Goal: Task Accomplishment & Management: Manage account settings

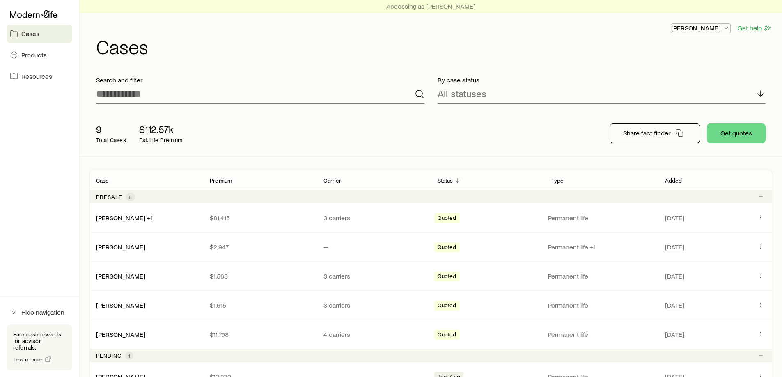
click at [696, 30] on p "[PERSON_NAME]" at bounding box center [700, 28] width 59 height 8
click at [422, 41] on h1 "Cases" at bounding box center [434, 47] width 676 height 20
click at [35, 75] on span "Resources" at bounding box center [36, 76] width 31 height 8
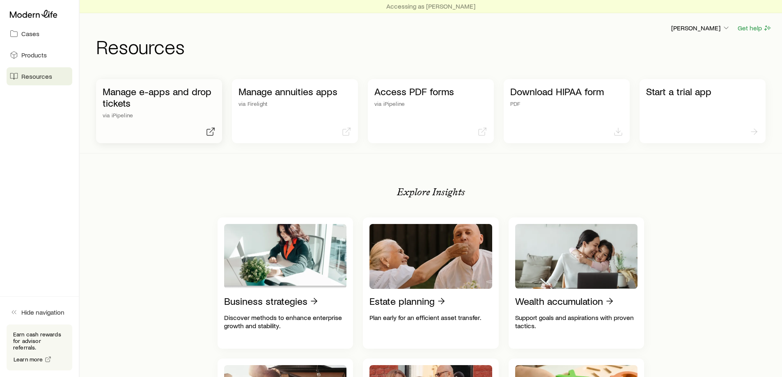
click at [166, 104] on p "Manage e-apps and drop tickets" at bounding box center [159, 97] width 113 height 23
click at [32, 39] on link "Cases" at bounding box center [40, 34] width 66 height 18
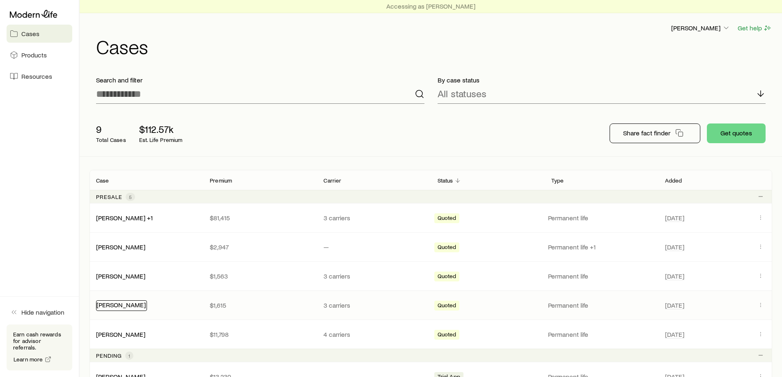
click at [146, 304] on link "[PERSON_NAME]" at bounding box center [120, 305] width 49 height 8
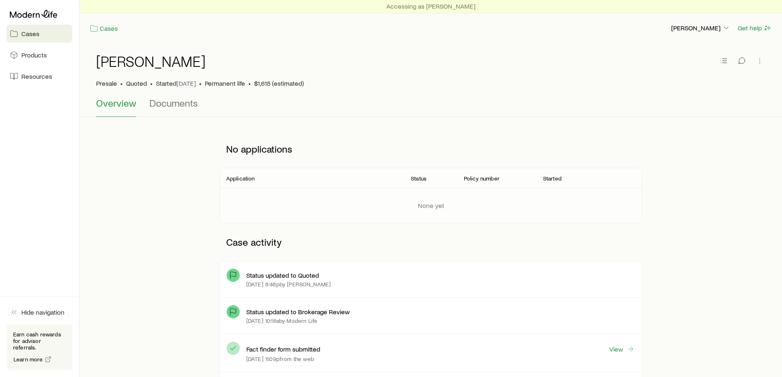
click at [310, 352] on p "Fact finder form submitted" at bounding box center [283, 349] width 74 height 8
click at [619, 351] on link "View" at bounding box center [622, 349] width 26 height 9
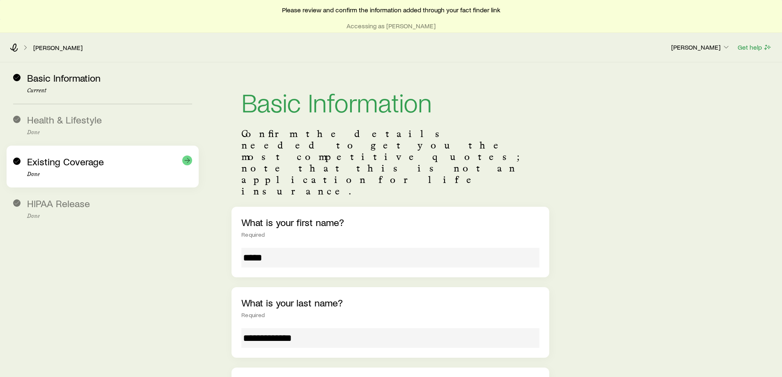
click at [57, 163] on span "Existing Coverage" at bounding box center [65, 162] width 77 height 12
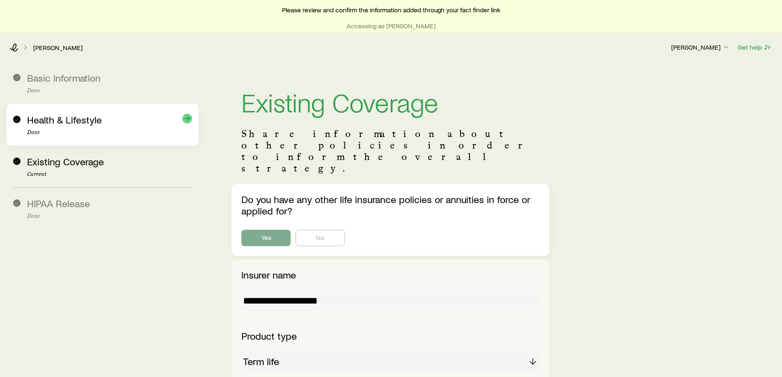
click at [86, 127] on div "Health & Lifestyle Done" at bounding box center [109, 125] width 165 height 22
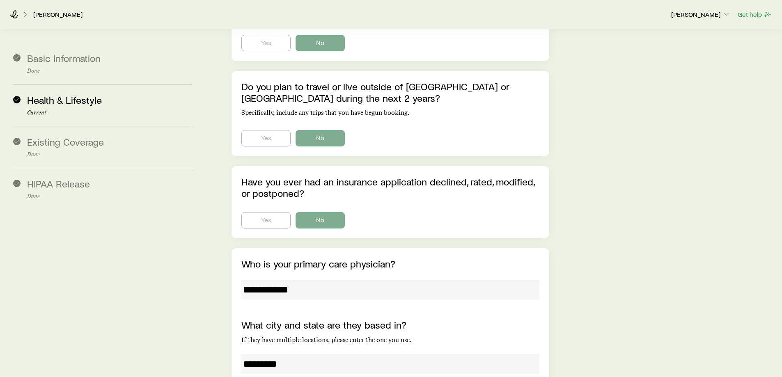
scroll to position [2198, 0]
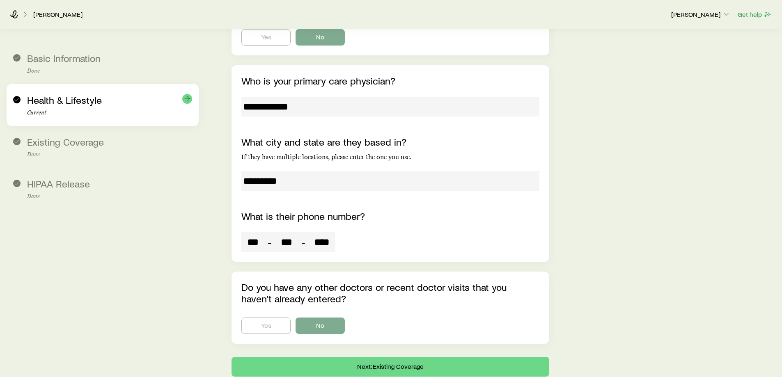
click at [68, 108] on div "Health & Lifestyle Current" at bounding box center [109, 105] width 165 height 22
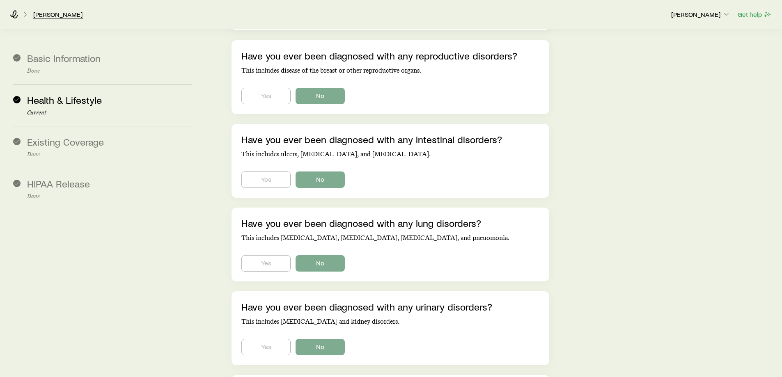
scroll to position [1377, 0]
click at [57, 13] on link "[PERSON_NAME]" at bounding box center [58, 15] width 50 height 8
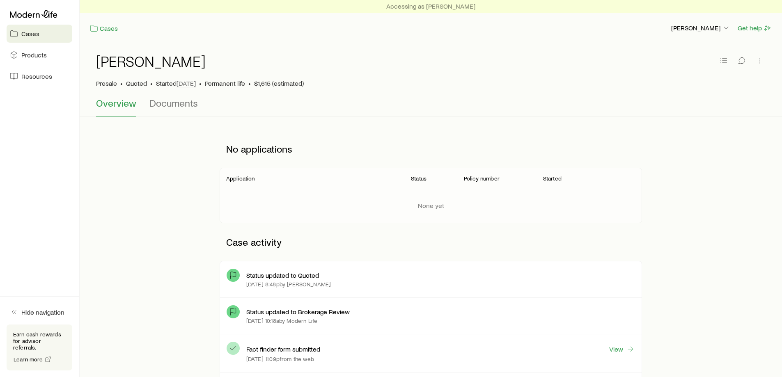
click at [39, 34] on span "Cases" at bounding box center [30, 34] width 18 height 8
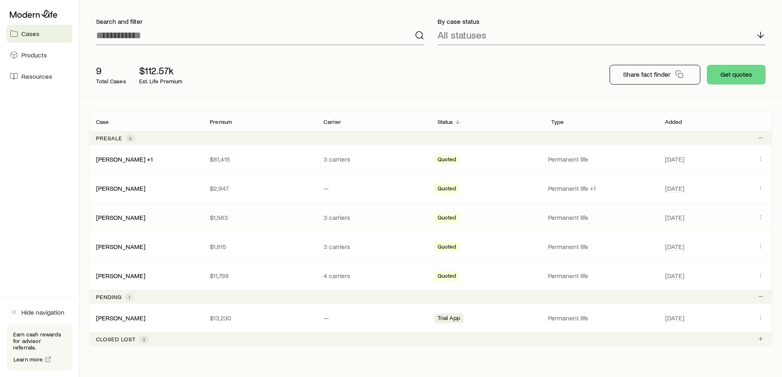
scroll to position [87, 0]
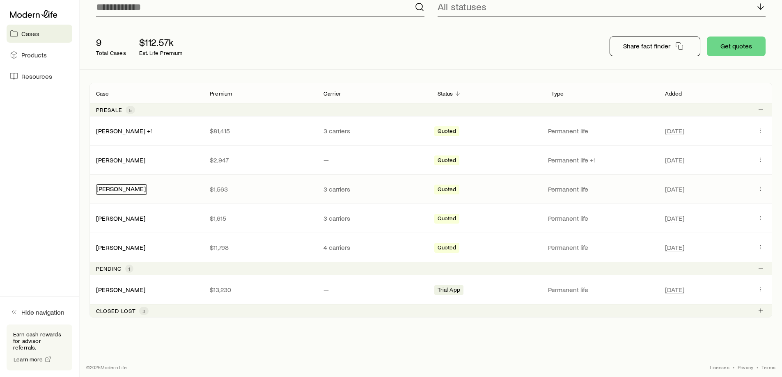
click at [145, 192] on link "[PERSON_NAME]" at bounding box center [120, 189] width 49 height 8
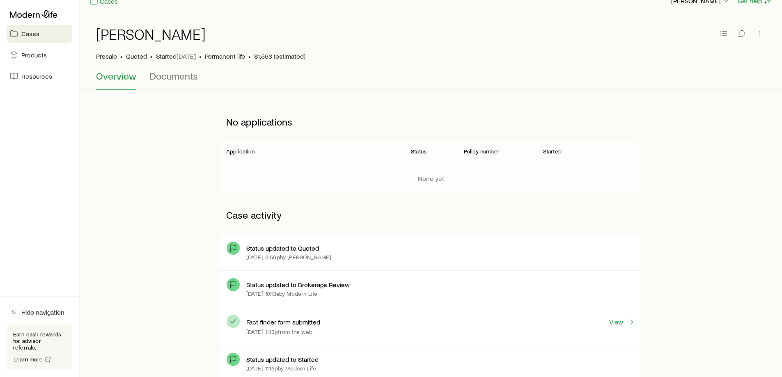
scroll to position [41, 0]
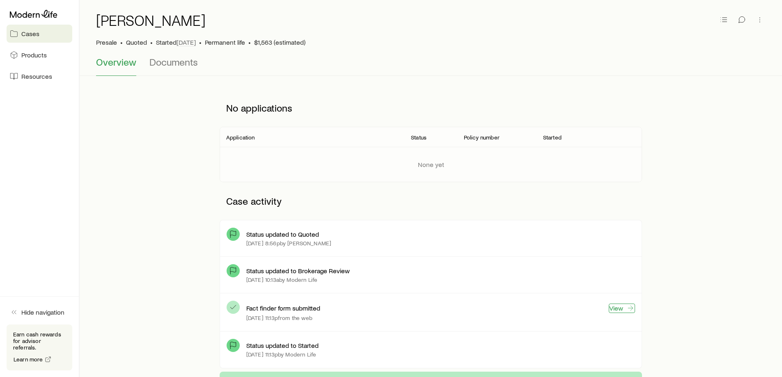
click at [619, 308] on link "View" at bounding box center [622, 308] width 26 height 9
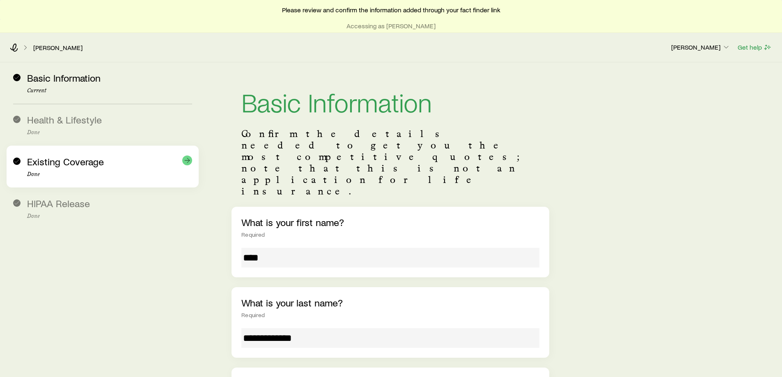
click at [108, 172] on p "Done" at bounding box center [109, 174] width 165 height 7
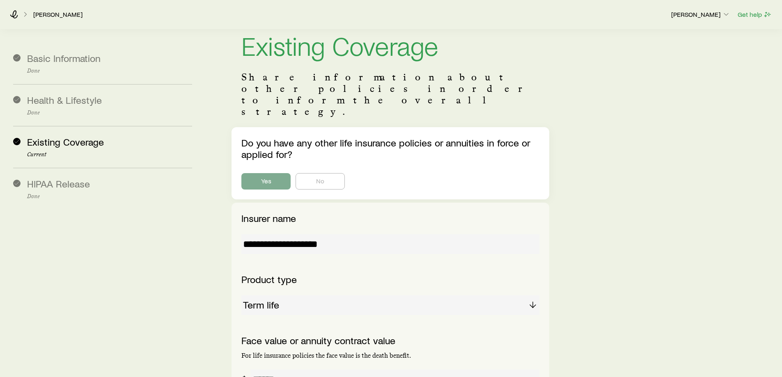
scroll to position [82, 0]
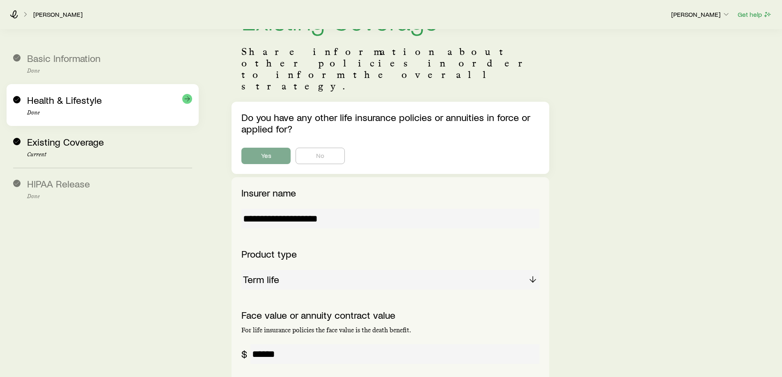
click at [81, 119] on div "Health & Lifestyle Done" at bounding box center [102, 105] width 179 height 42
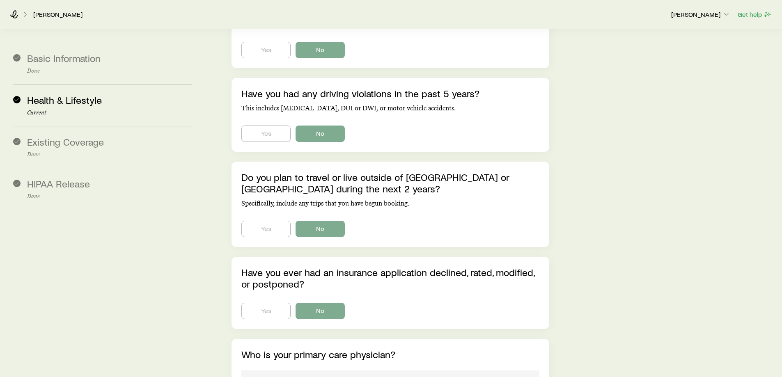
scroll to position [1910, 0]
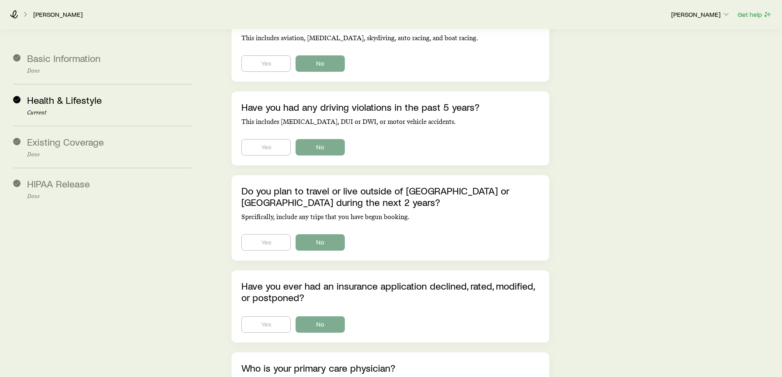
click at [29, 11] on icon at bounding box center [25, 14] width 8 height 8
click at [24, 15] on icon at bounding box center [25, 14] width 8 height 8
click at [11, 14] on icon at bounding box center [14, 14] width 8 height 8
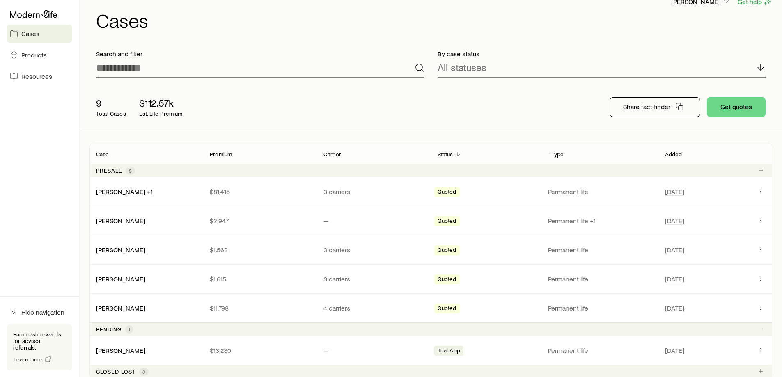
scroll to position [41, 0]
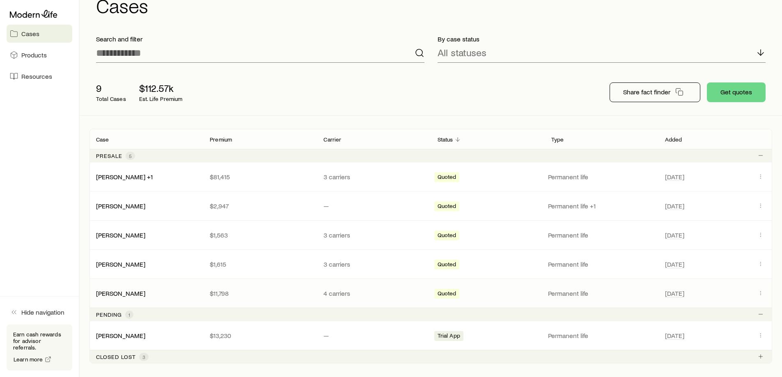
click at [138, 286] on div "[PERSON_NAME] $11,798 4 carriers Quoted Permanent life [DATE]" at bounding box center [431, 293] width 683 height 29
click at [140, 296] on link "[PERSON_NAME]" at bounding box center [120, 293] width 49 height 8
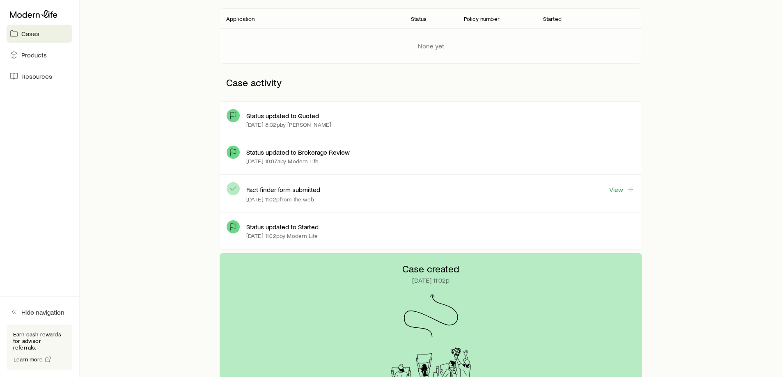
scroll to position [205, 0]
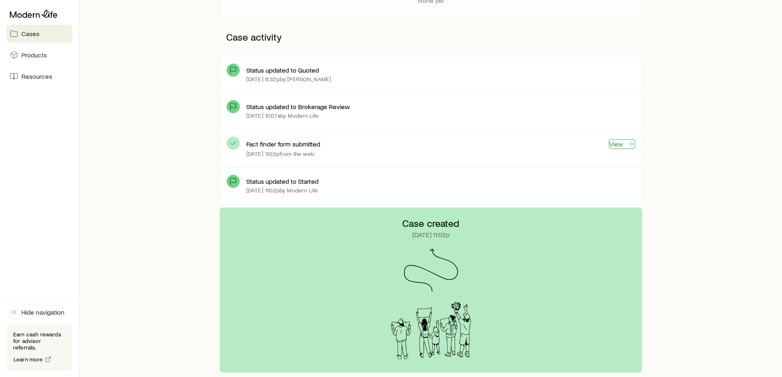
click at [626, 145] on link "View" at bounding box center [622, 144] width 26 height 9
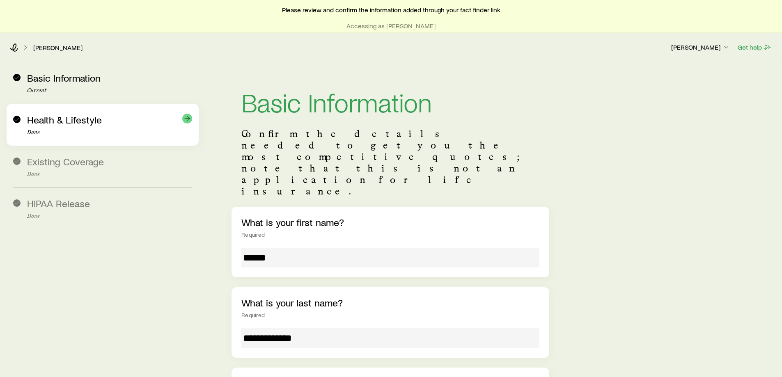
click at [78, 124] on span "Health & Lifestyle" at bounding box center [64, 120] width 75 height 12
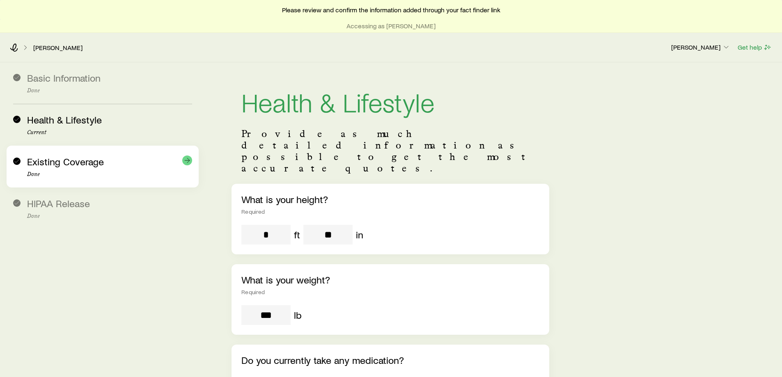
click at [82, 158] on span "Existing Coverage" at bounding box center [65, 162] width 77 height 12
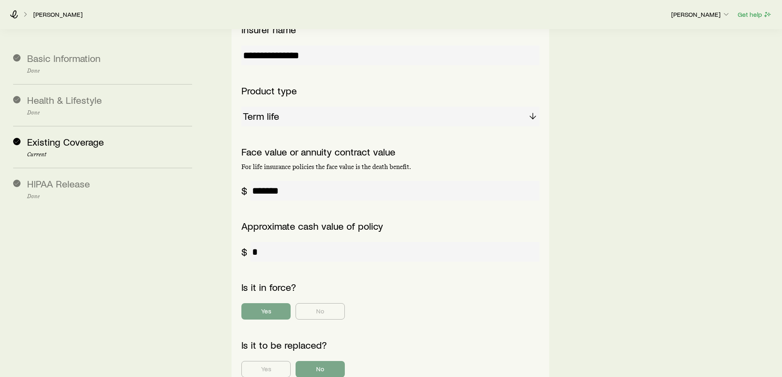
scroll to position [246, 0]
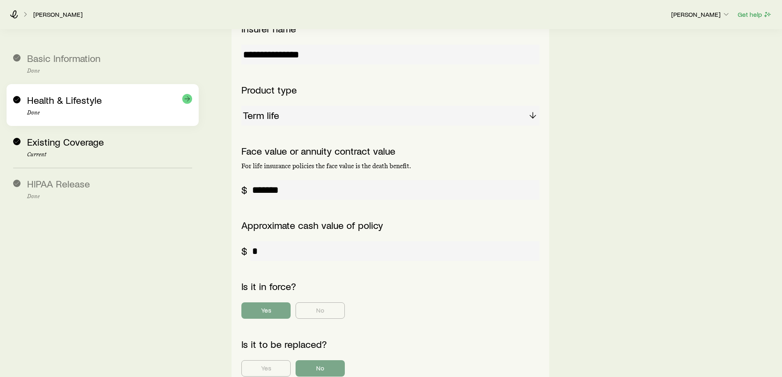
drag, startPoint x: 78, startPoint y: 118, endPoint x: 92, endPoint y: 114, distance: 14.0
click at [78, 118] on div "Health & Lifestyle Done" at bounding box center [102, 105] width 179 height 42
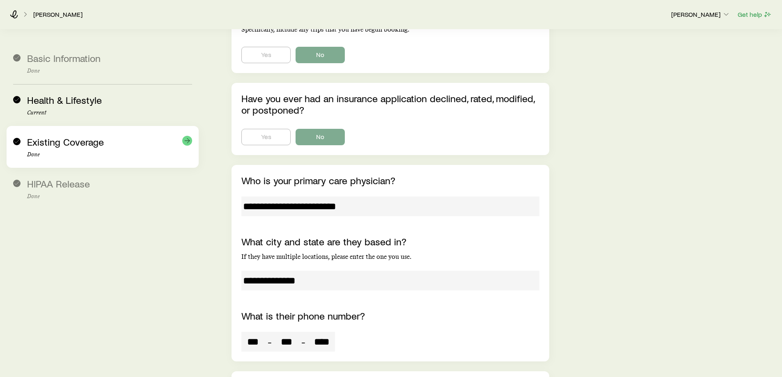
scroll to position [3168, 0]
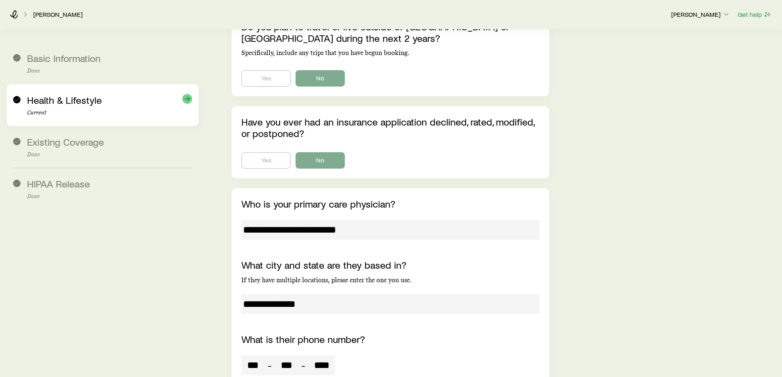
click at [81, 116] on p "Current" at bounding box center [109, 113] width 165 height 7
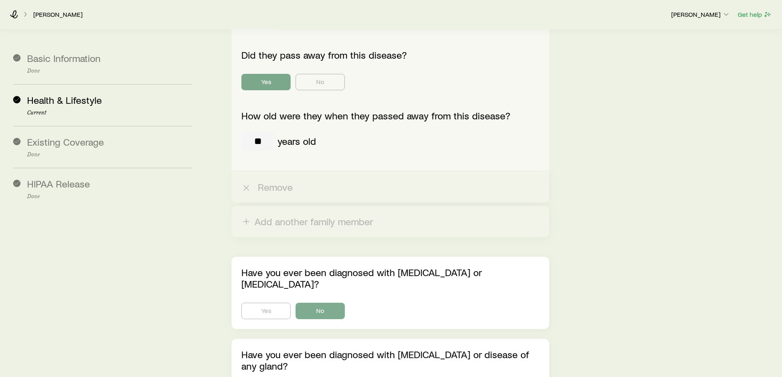
scroll to position [1485, 0]
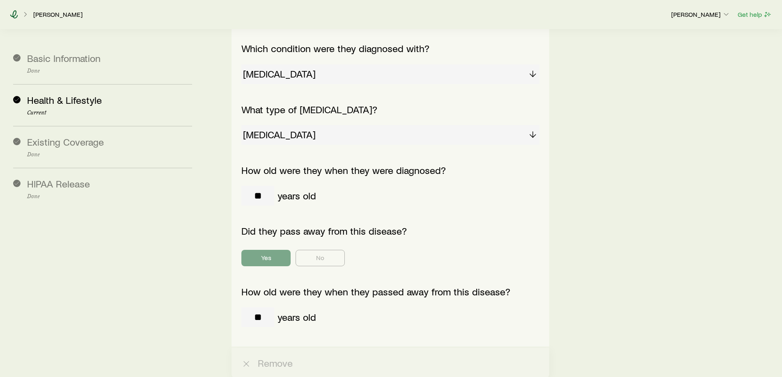
click at [16, 14] on icon at bounding box center [14, 14] width 8 height 8
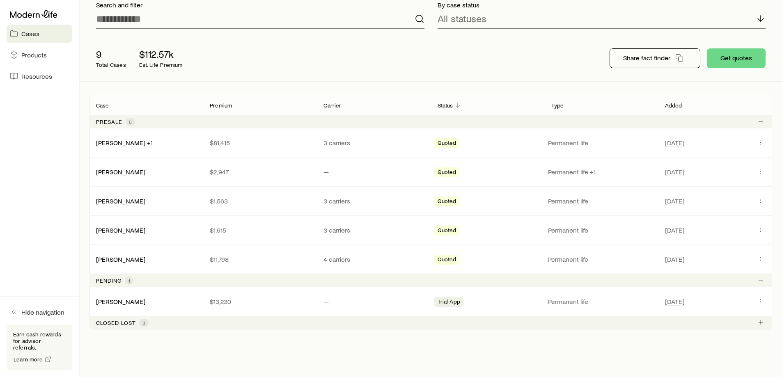
scroll to position [82, 0]
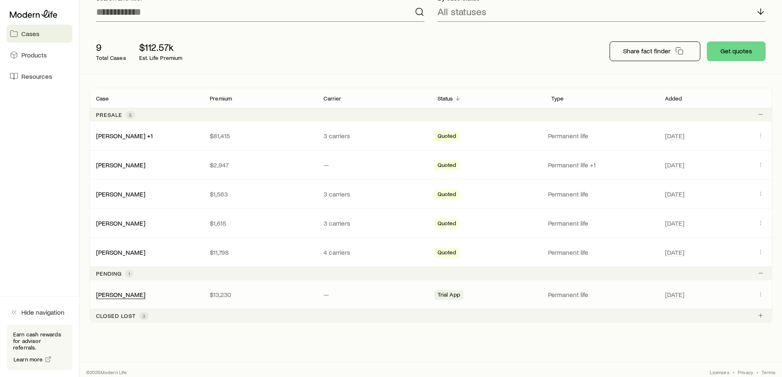
click at [123, 298] on div "[PERSON_NAME]" at bounding box center [120, 295] width 49 height 9
click at [122, 297] on link "[PERSON_NAME]" at bounding box center [120, 294] width 49 height 8
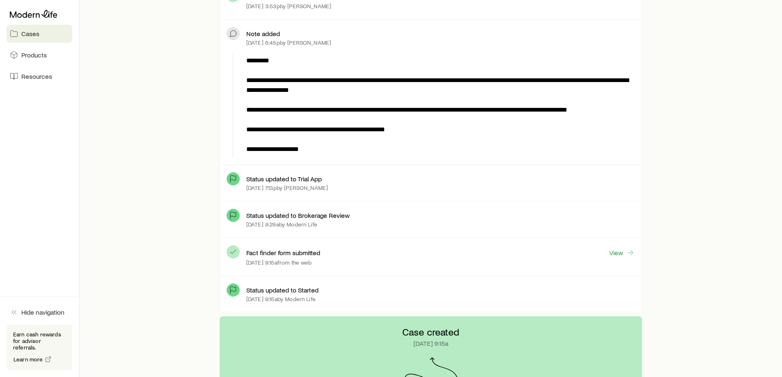
scroll to position [328, 0]
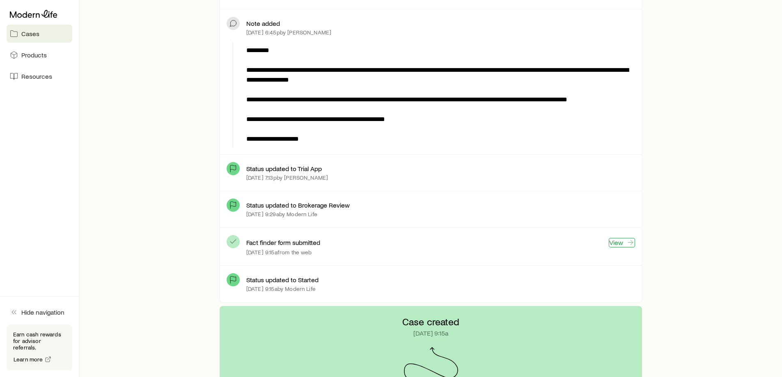
click at [618, 241] on link "View" at bounding box center [622, 242] width 26 height 9
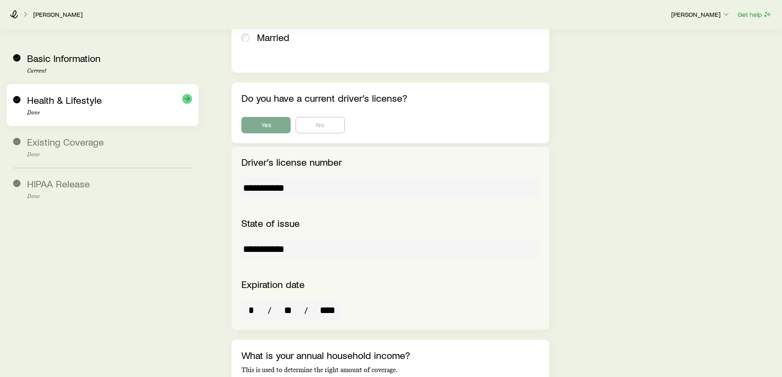
scroll to position [1150, 0]
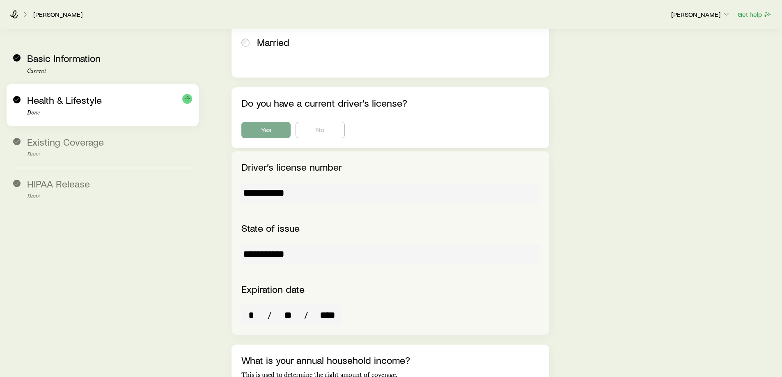
click at [71, 94] on div "Health & Lifestyle Done" at bounding box center [102, 105] width 179 height 42
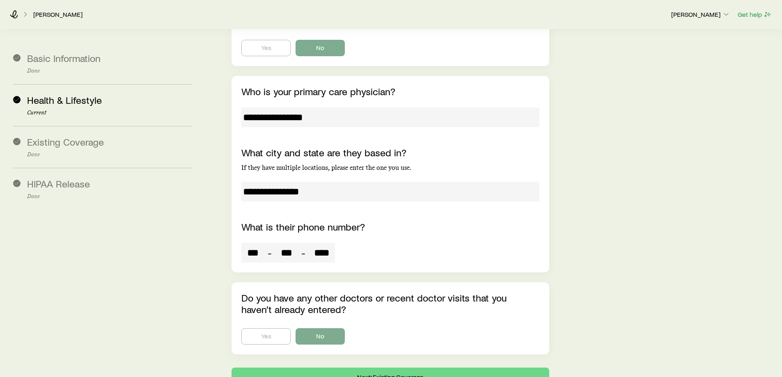
scroll to position [3881, 0]
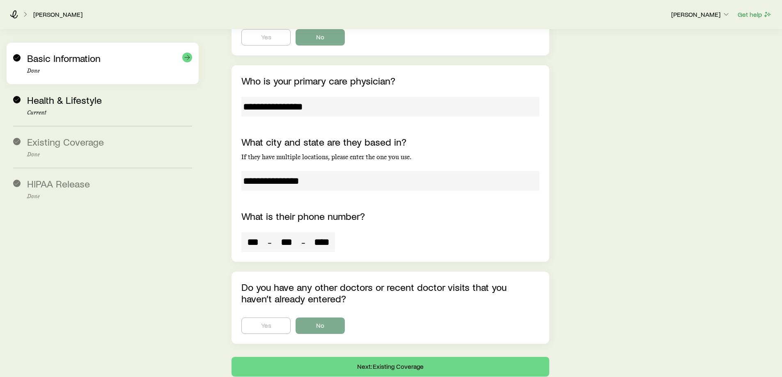
click at [86, 70] on p "Done" at bounding box center [109, 71] width 165 height 7
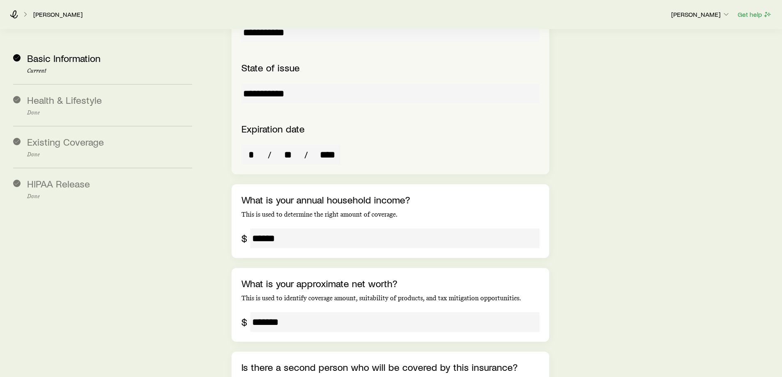
scroll to position [1318, 0]
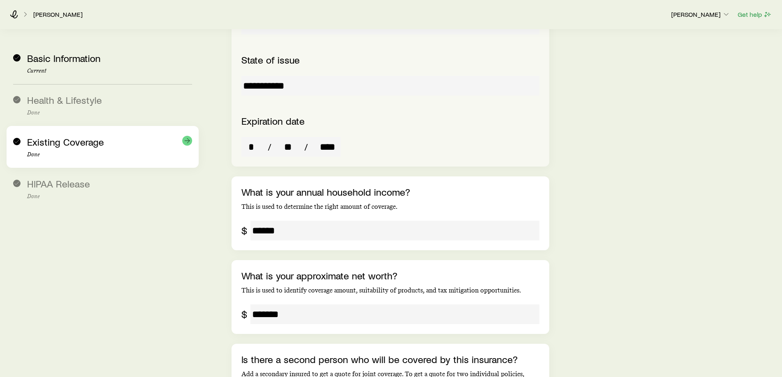
click at [69, 136] on span "Existing Coverage" at bounding box center [65, 142] width 77 height 12
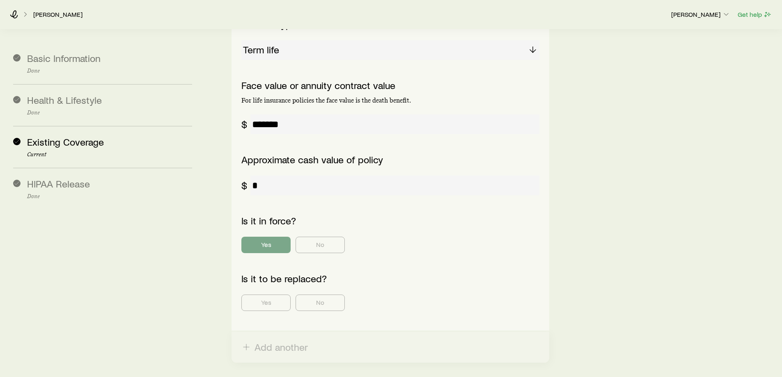
scroll to position [323, 0]
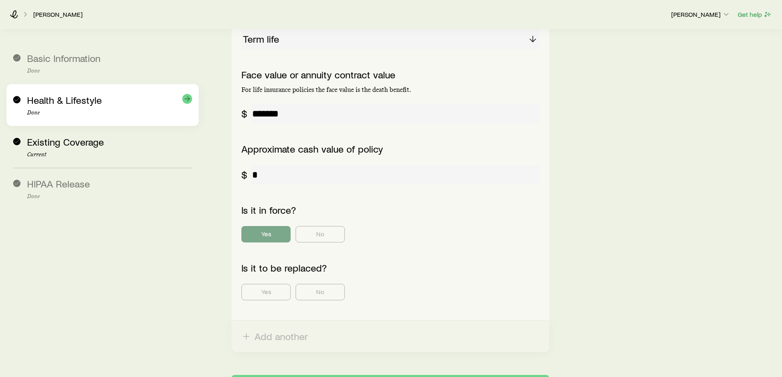
click at [59, 122] on div "Health & Lifestyle Done" at bounding box center [102, 105] width 179 height 42
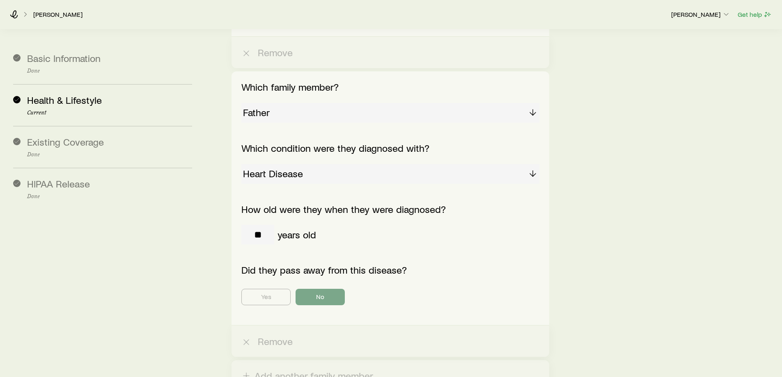
scroll to position [1519, 0]
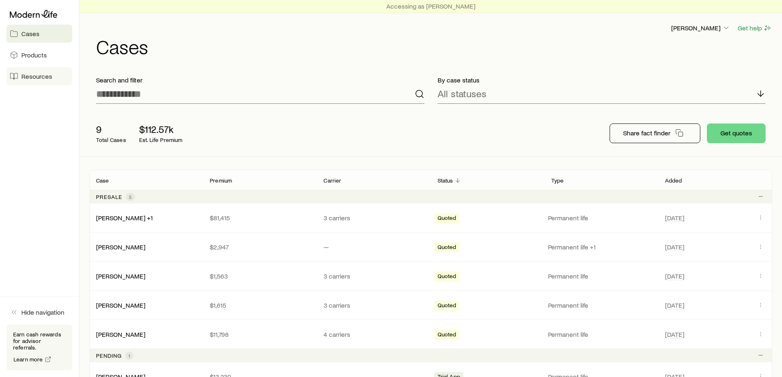
click at [33, 79] on span "Resources" at bounding box center [36, 76] width 31 height 8
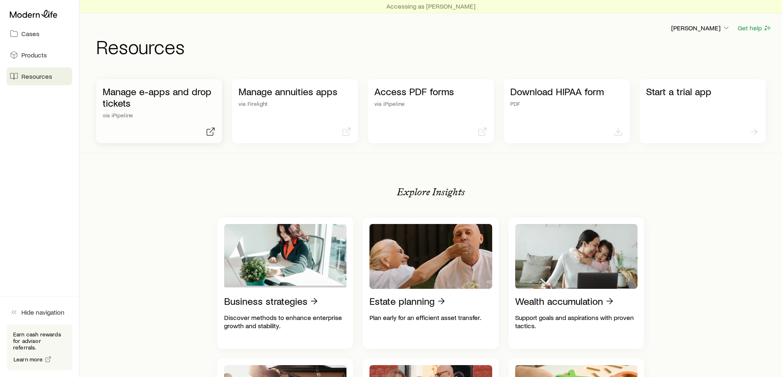
click at [172, 95] on p "Manage e-apps and drop tickets" at bounding box center [159, 97] width 113 height 23
click at [717, 28] on p "[PERSON_NAME]" at bounding box center [700, 28] width 59 height 8
click at [676, 76] on button "Sign out" at bounding box center [682, 72] width 92 height 15
